Goal: Task Accomplishment & Management: Manage account settings

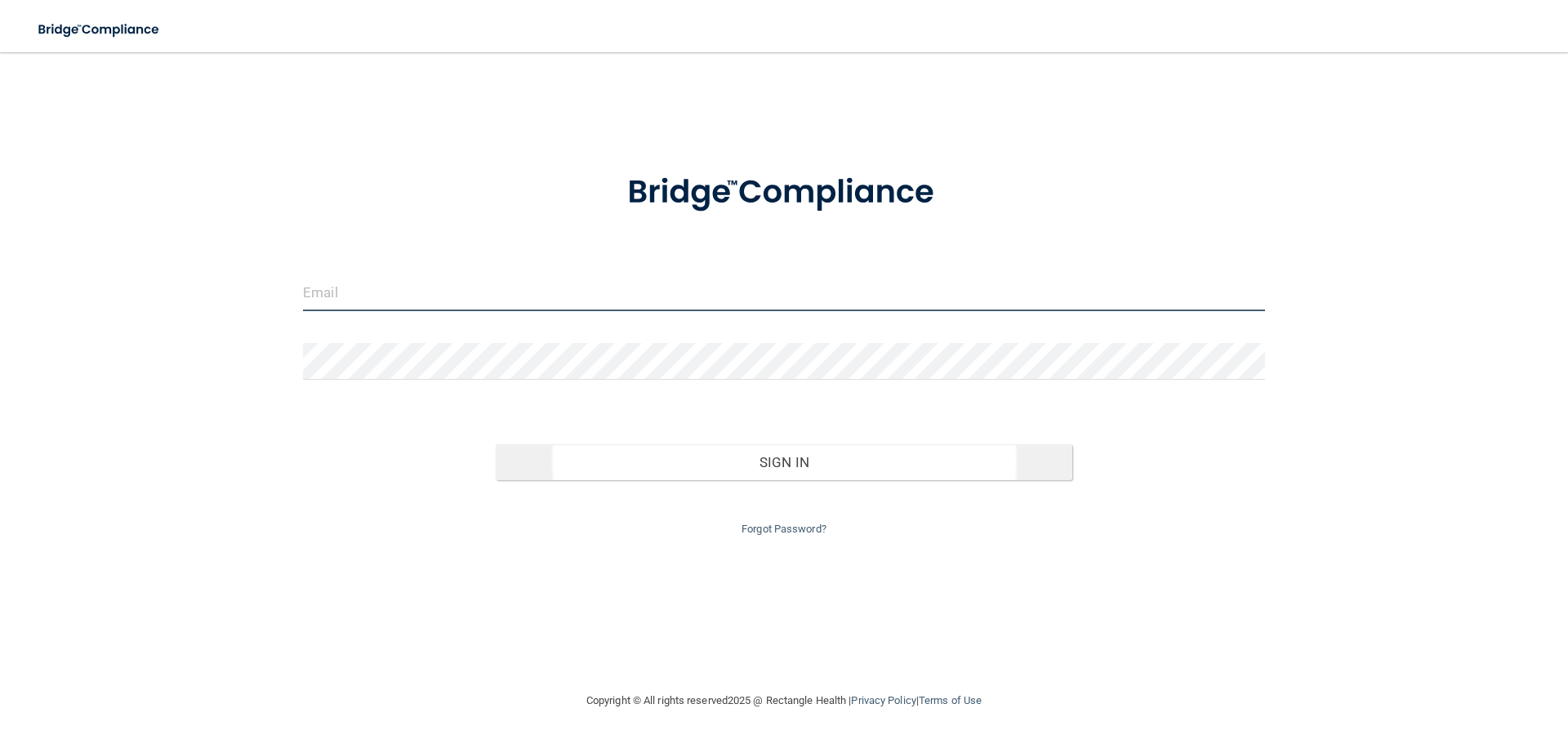
type input "[EMAIL_ADDRESS][DOMAIN_NAME]"
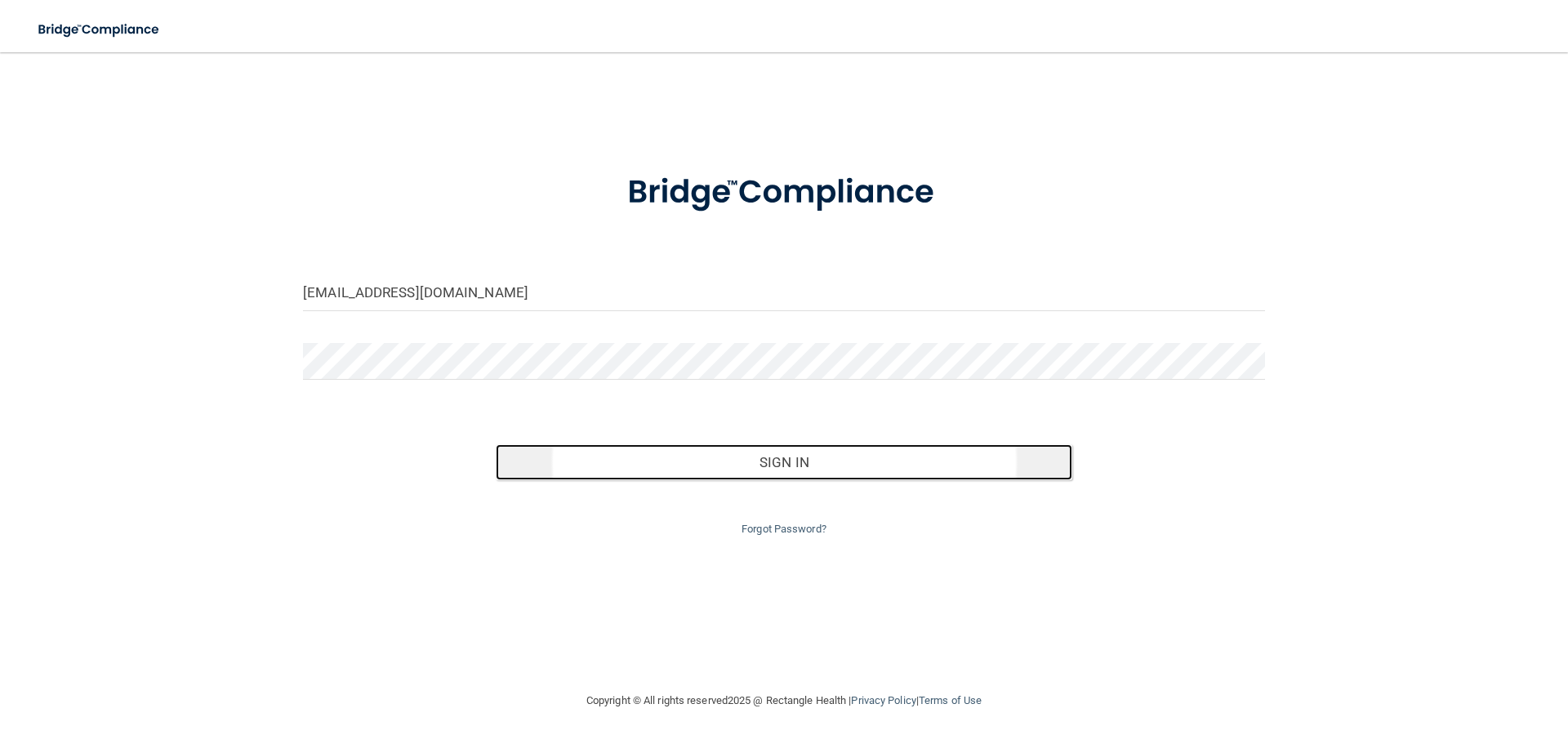
click at [812, 477] on button "Sign In" at bounding box center [784, 462] width 577 height 36
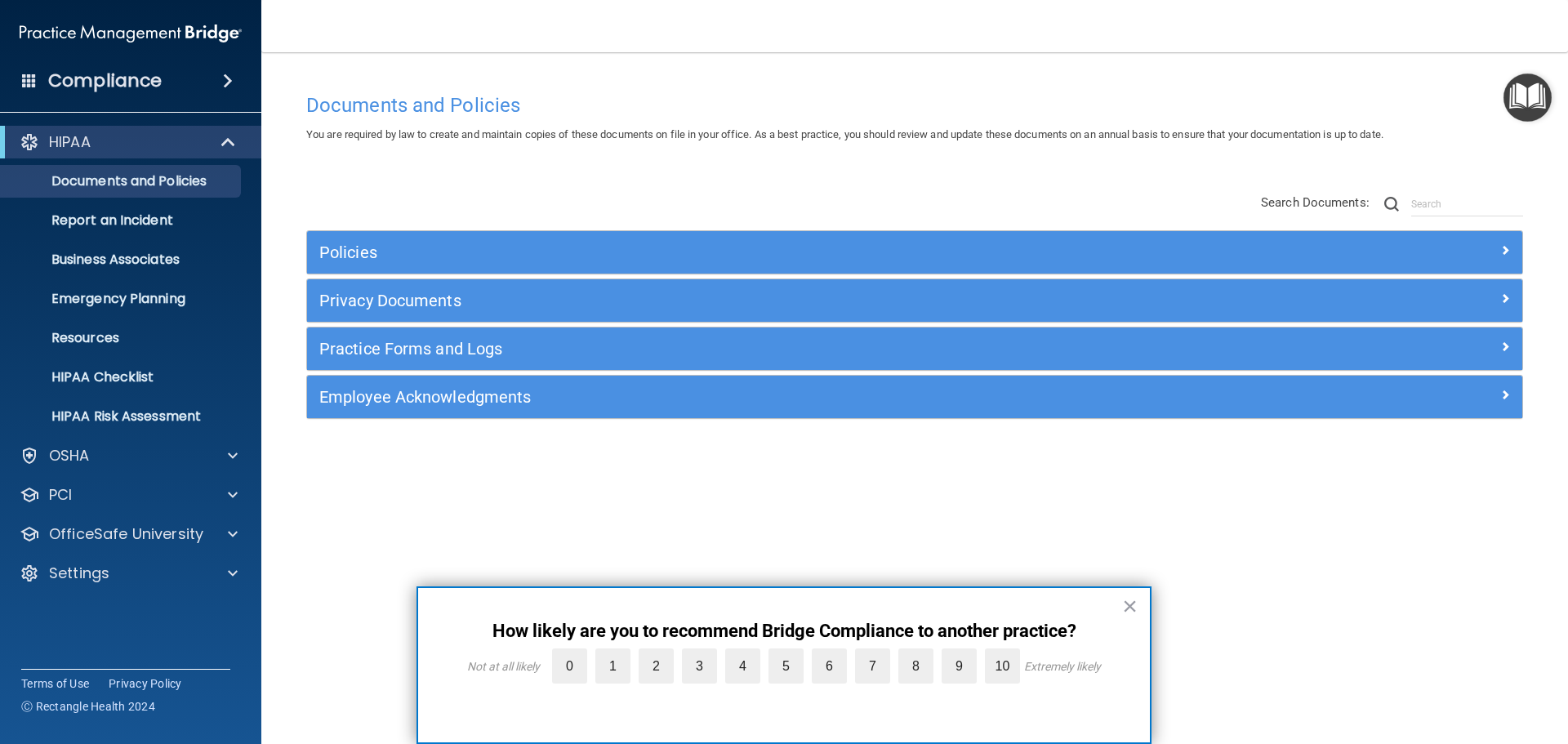
drag, startPoint x: 1128, startPoint y: 601, endPoint x: 1122, endPoint y: 591, distance: 11.7
click at [1128, 601] on button "×" at bounding box center [1130, 606] width 16 height 26
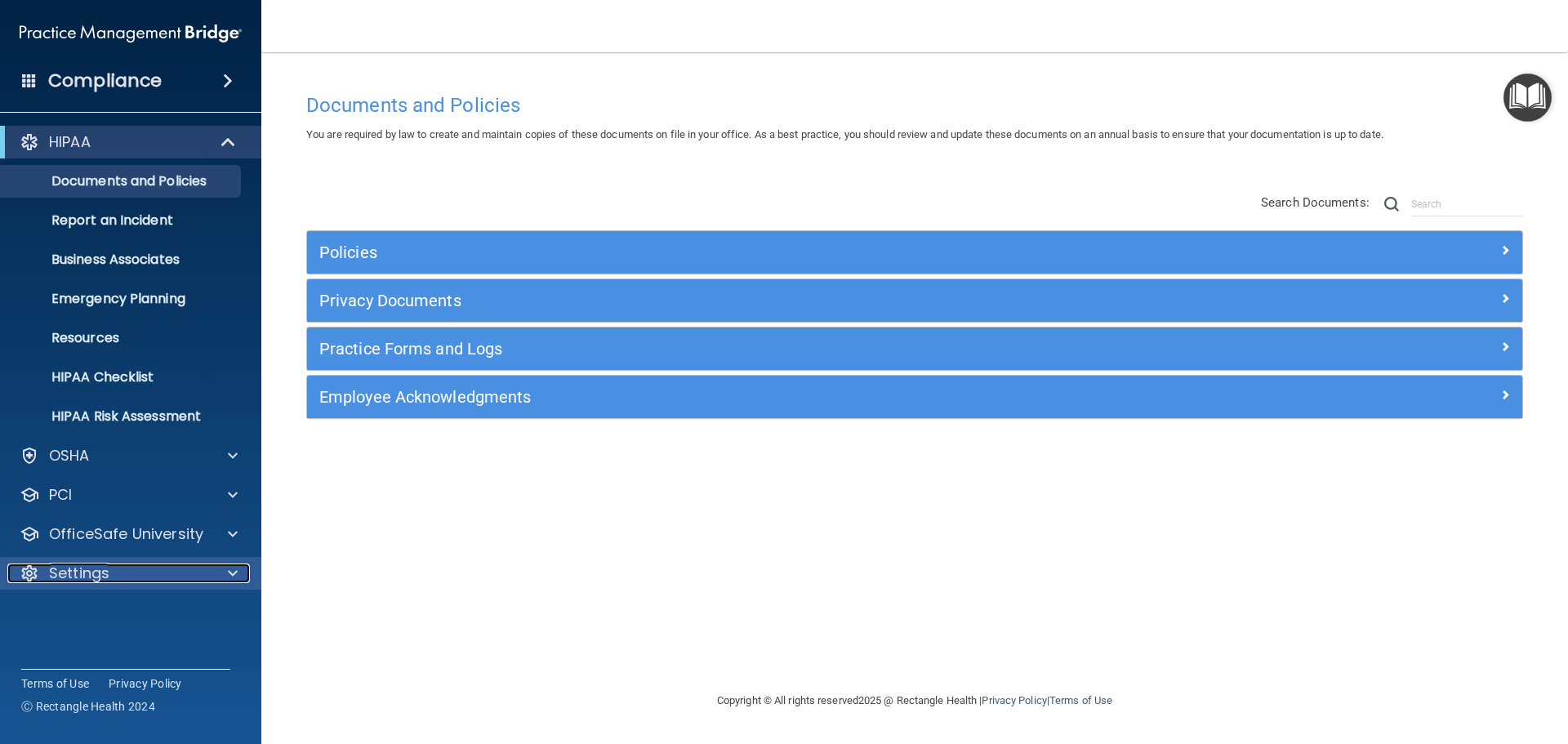
click at [135, 577] on div "Settings" at bounding box center [109, 573] width 203 height 20
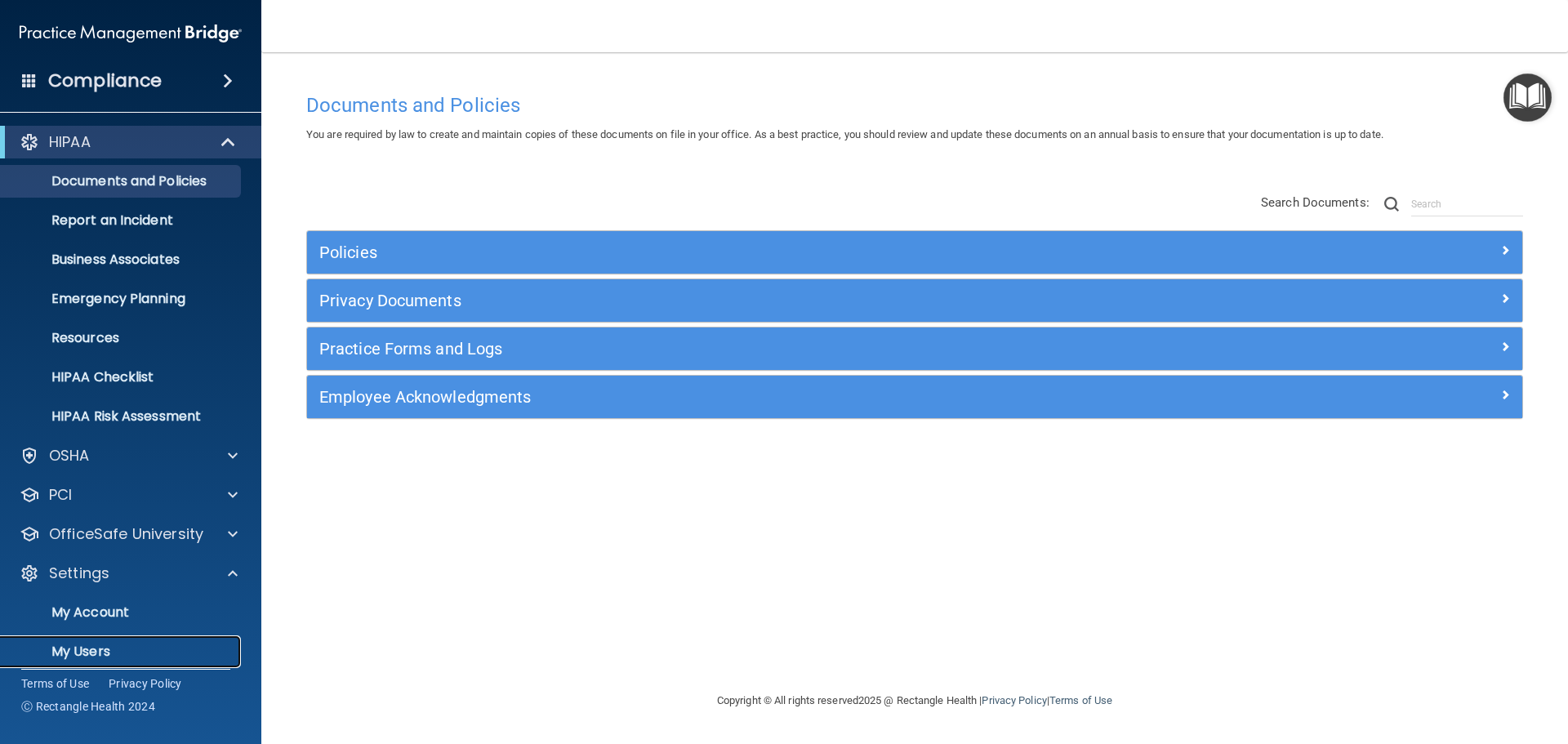
click at [87, 648] on p "My Users" at bounding box center [122, 652] width 223 height 17
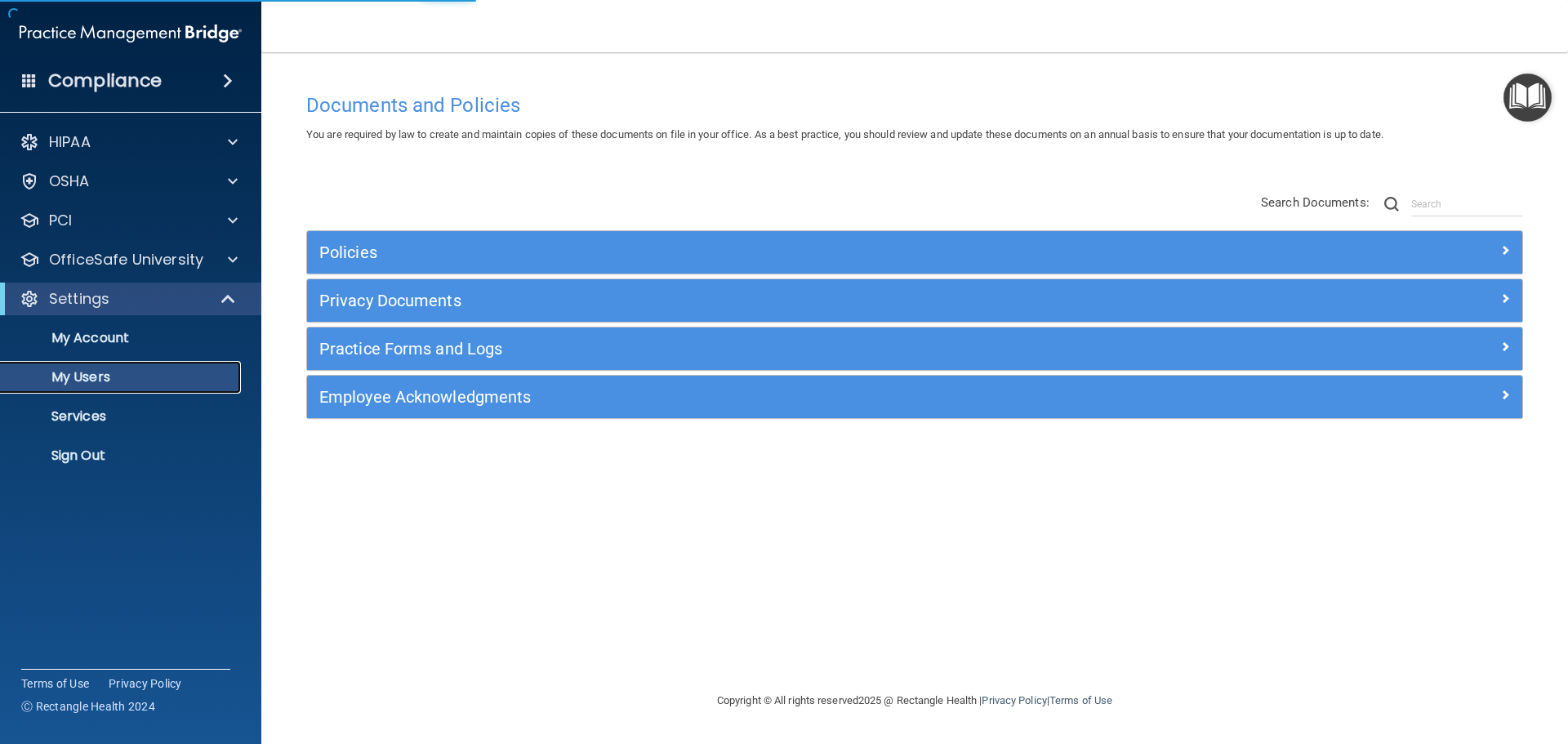
select select "20"
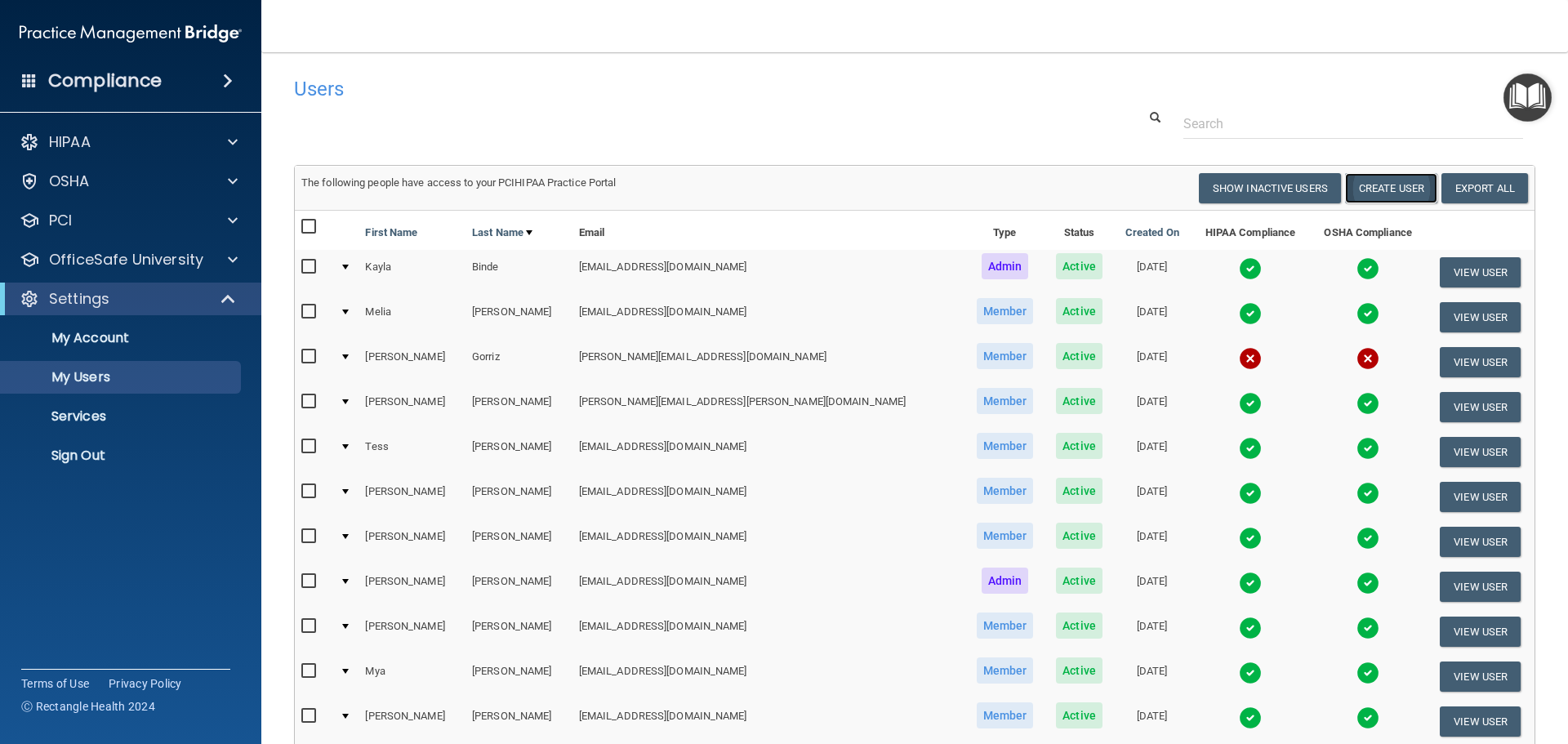
click at [1396, 186] on button "Create User" at bounding box center [1390, 188] width 92 height 30
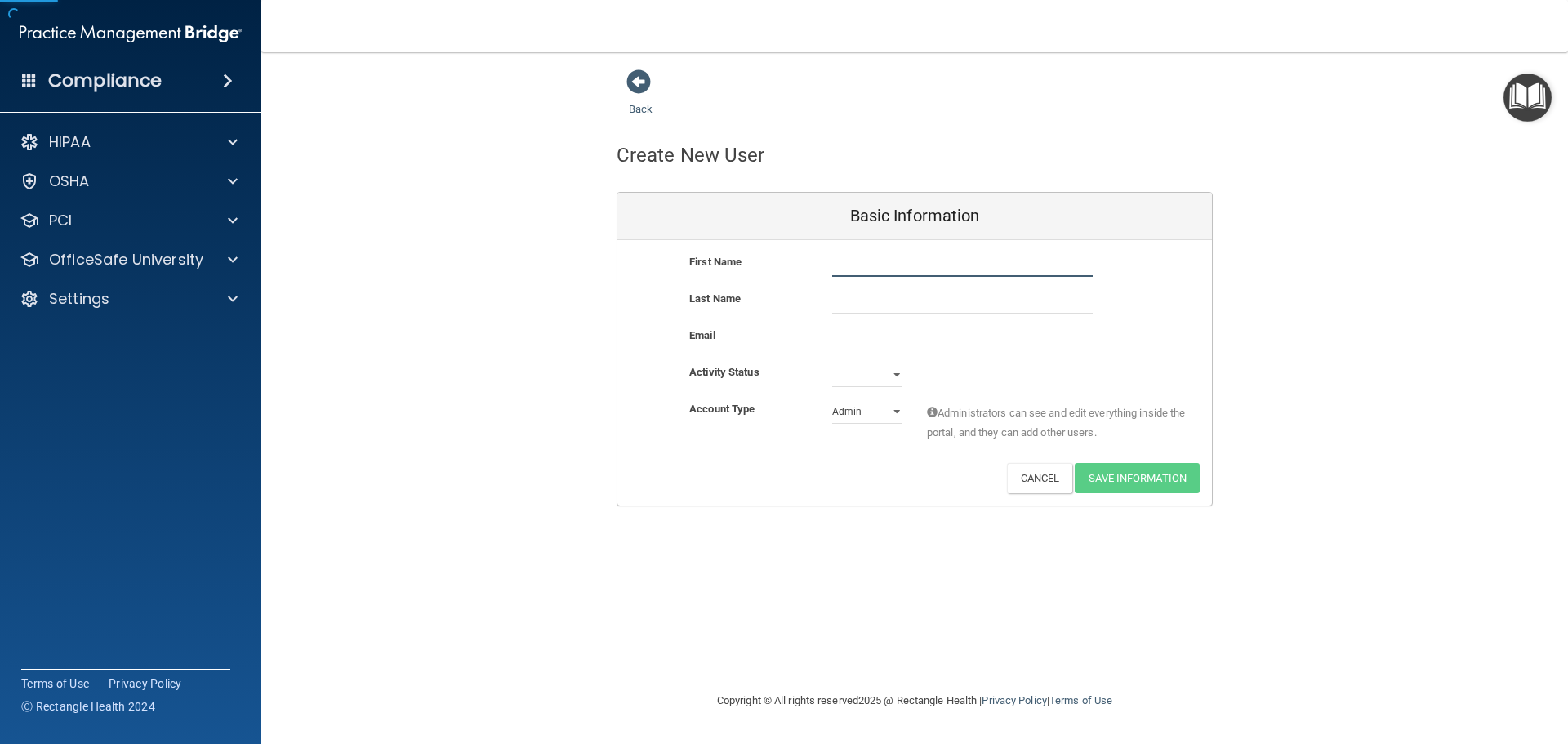
click at [870, 269] on input "text" at bounding box center [962, 264] width 261 height 24
type input "Tatym"
type input "[PERSON_NAME]"
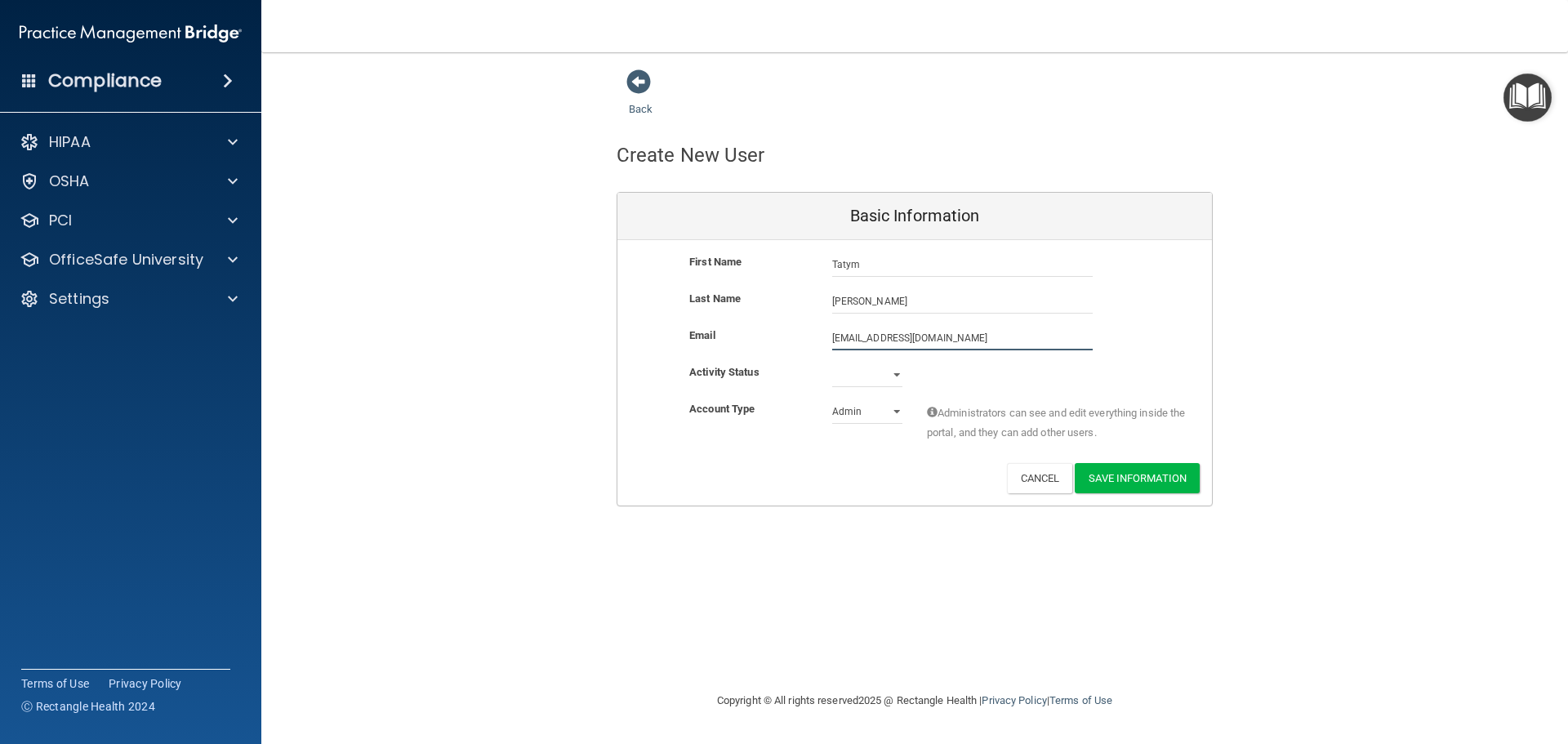
type input "[EMAIL_ADDRESS][DOMAIN_NAME]"
click at [888, 373] on select "Active Inactive" at bounding box center [866, 375] width 70 height 24
select select "active"
click at [832, 363] on select "Active Inactive" at bounding box center [866, 375] width 70 height 24
click at [894, 413] on select "Admin Member" at bounding box center [866, 412] width 70 height 24
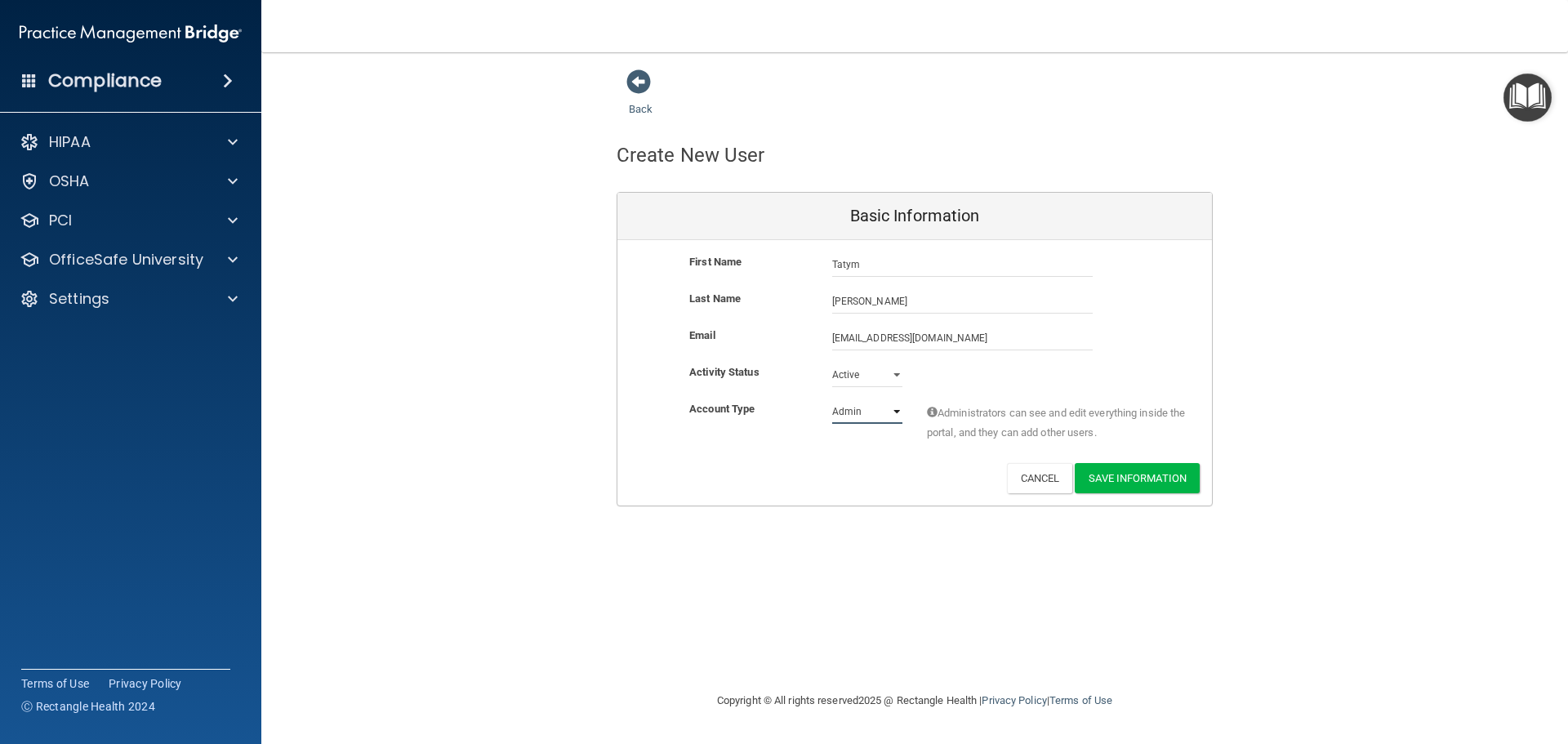
select select "practice_member"
click at [832, 399] on select "Admin Member" at bounding box center [866, 412] width 70 height 24
click at [1150, 476] on button "Save Information" at bounding box center [1137, 478] width 125 height 30
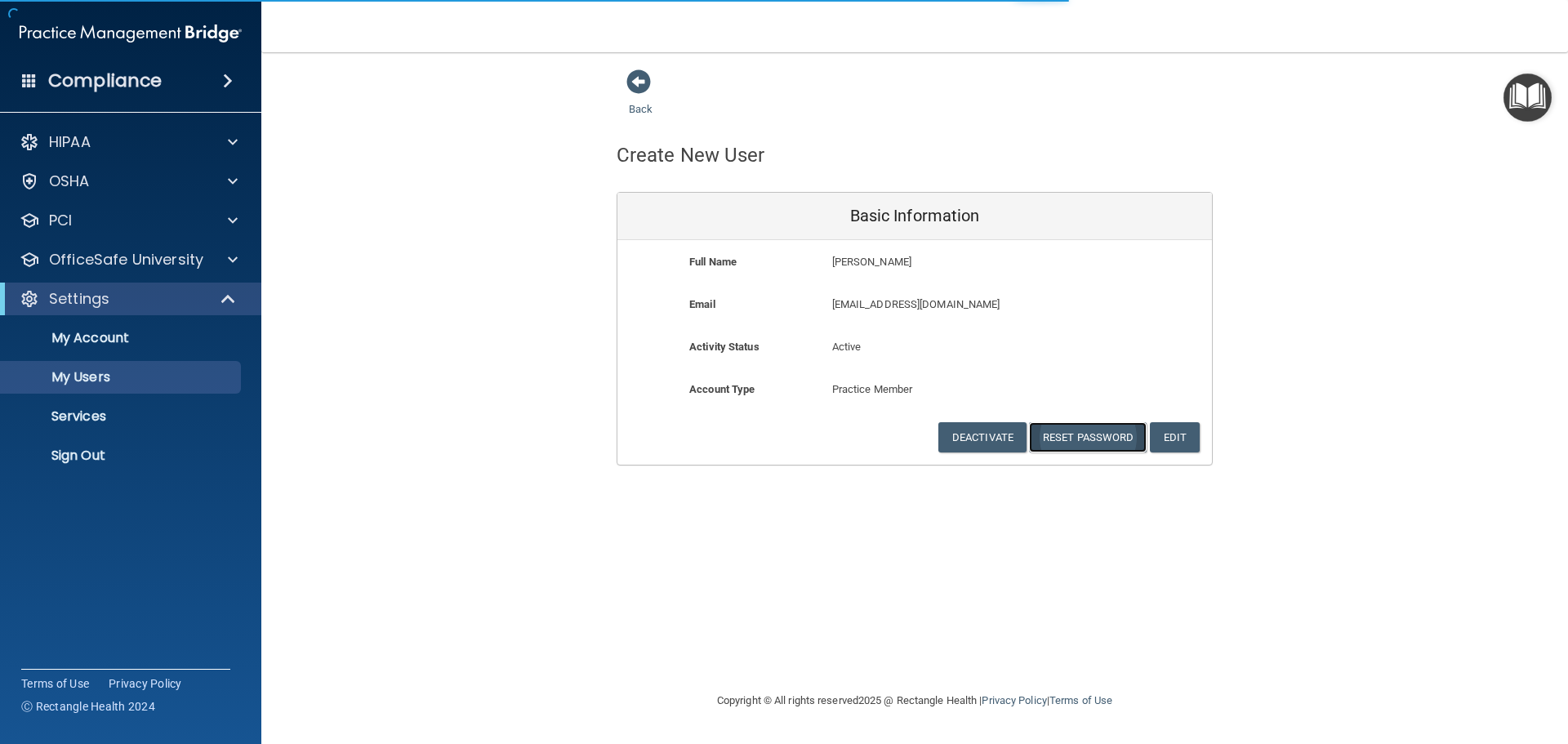
click at [1090, 440] on button "Reset Password" at bounding box center [1088, 438] width 117 height 30
select select "20"
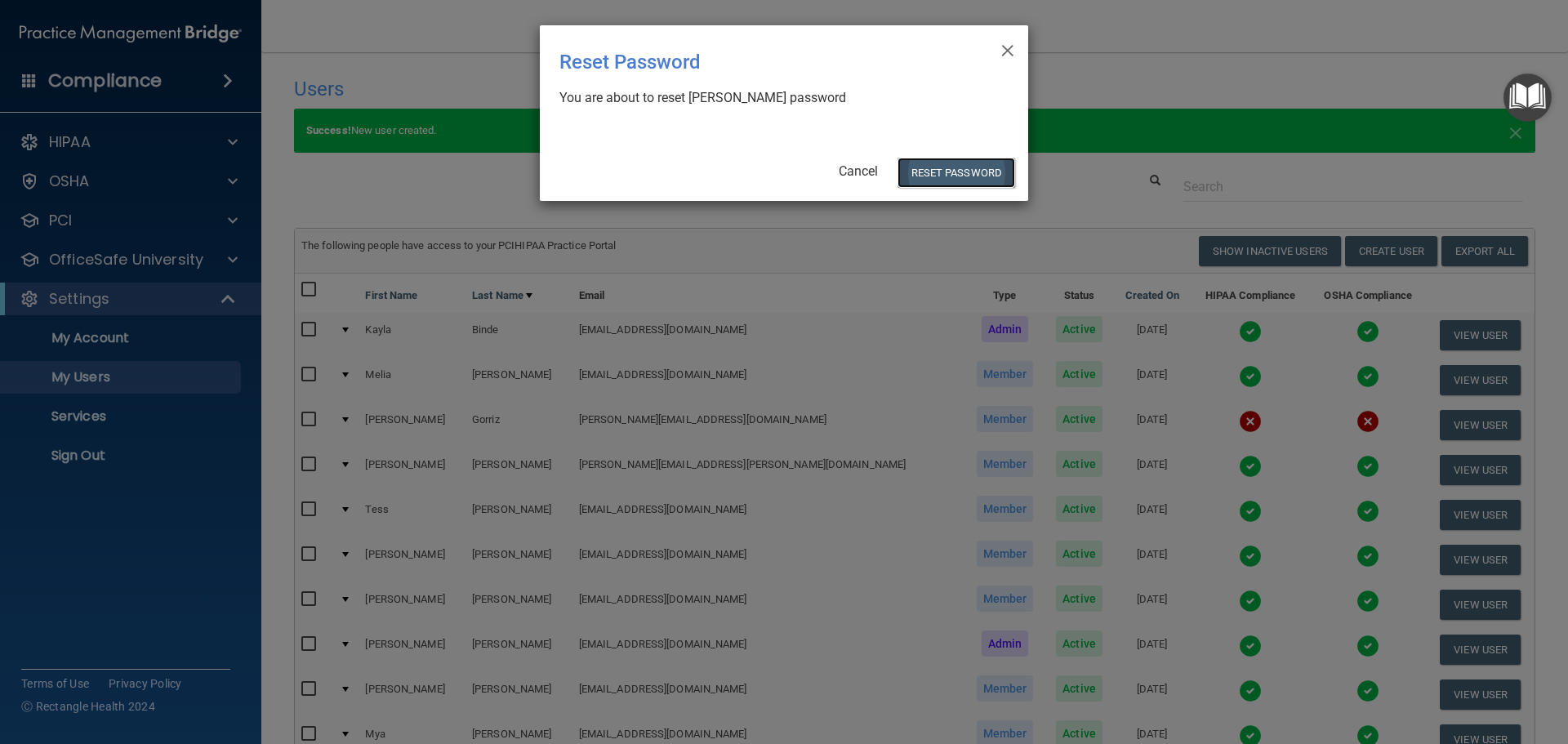
click at [974, 177] on button "Reset Password" at bounding box center [956, 172] width 117 height 30
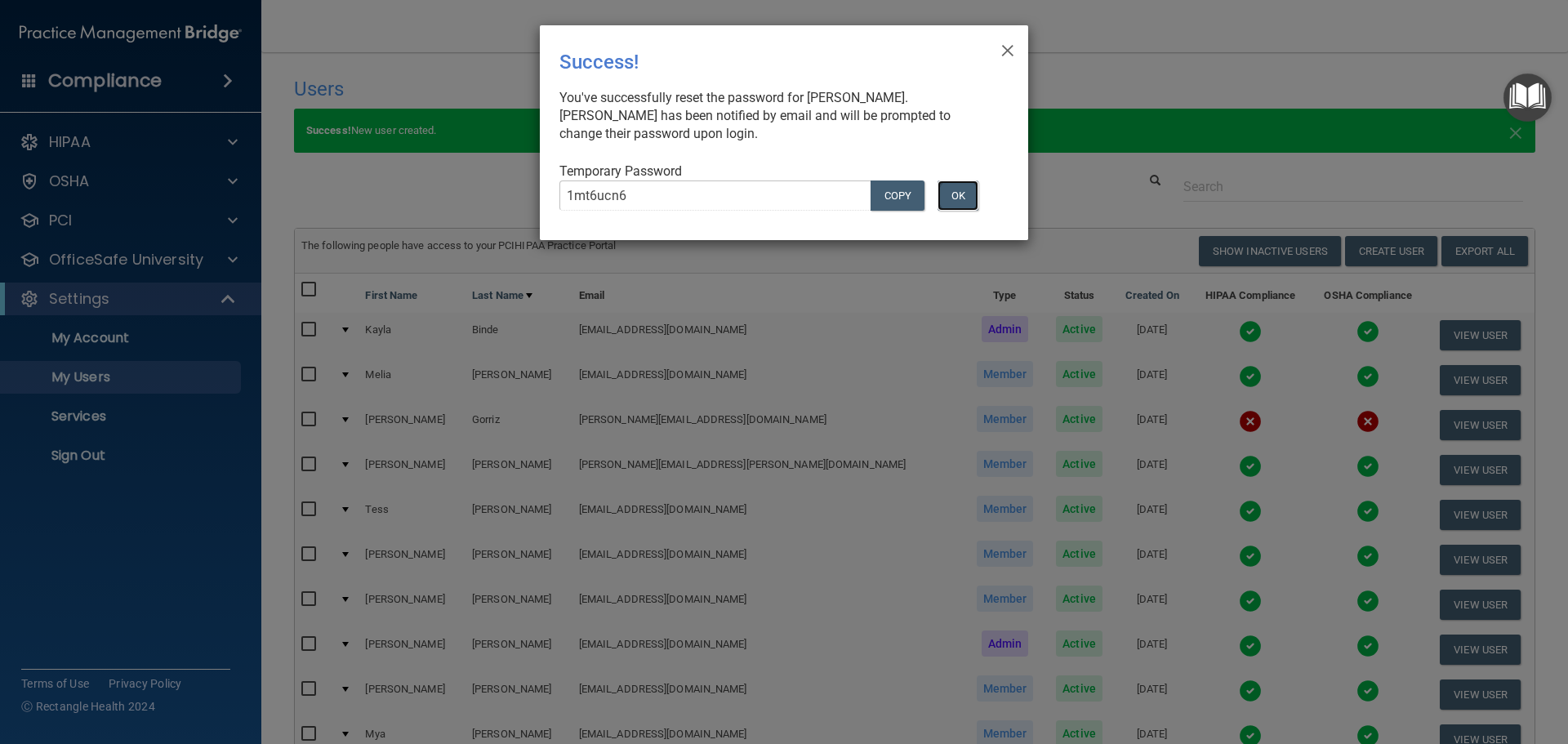
click at [965, 194] on button "OK" at bounding box center [958, 196] width 41 height 30
